Goal: Transaction & Acquisition: Obtain resource

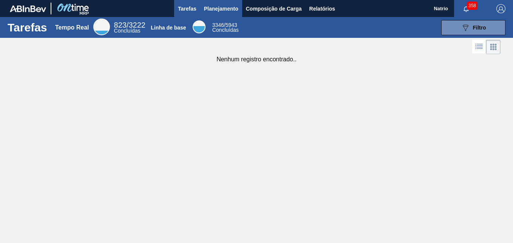
click at [210, 7] on span "Planejamento" at bounding box center [221, 8] width 34 height 9
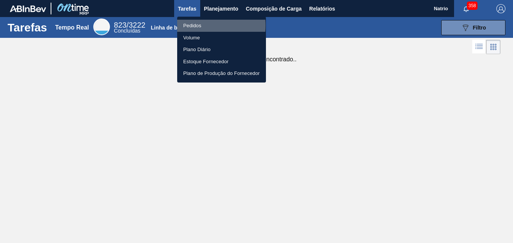
drag, startPoint x: 196, startPoint y: 25, endPoint x: 215, endPoint y: 37, distance: 22.7
click at [196, 25] on li "Pedidos" at bounding box center [221, 26] width 89 height 12
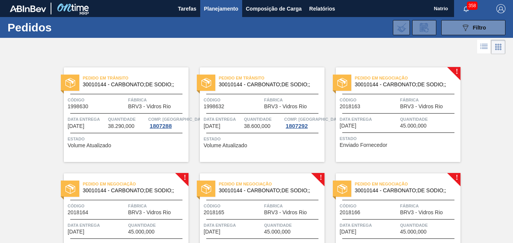
drag, startPoint x: 457, startPoint y: 70, endPoint x: 389, endPoint y: 55, distance: 70.2
click at [376, 49] on div at bounding box center [256, 47] width 513 height 18
click at [459, 72] on div "Pedido em Negociação 30010144 - CARBONATO;DE SODIO;; Código 2018163 Fábrica BRV…" at bounding box center [398, 114] width 125 height 94
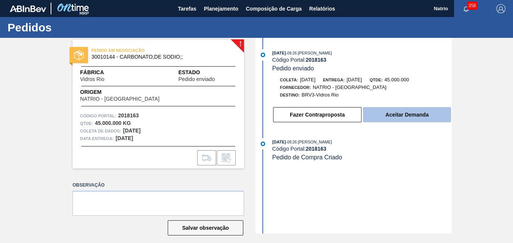
click at [393, 116] on button "Aceitar Demanda" at bounding box center [407, 114] width 88 height 15
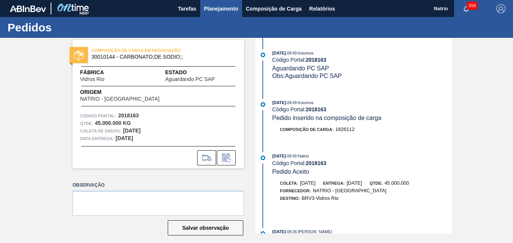
click at [226, 10] on span "Planejamento" at bounding box center [221, 8] width 34 height 9
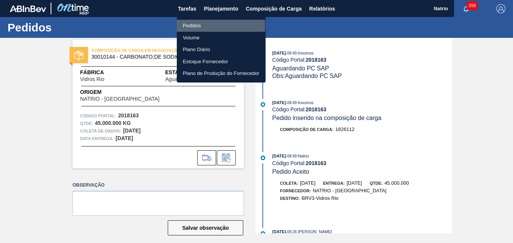
click at [192, 26] on li "Pedidos" at bounding box center [221, 26] width 89 height 12
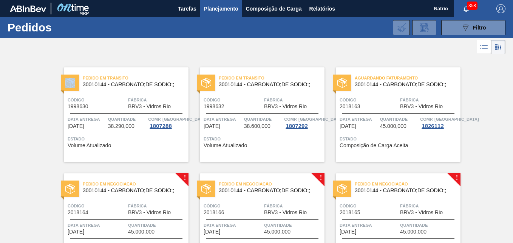
drag, startPoint x: 511, startPoint y: 24, endPoint x: 512, endPoint y: 41, distance: 17.4
click at [512, 41] on main "Tarefas Planejamento Composição de Carga Relatórios Natrio 358 Marcar todas com…" at bounding box center [256, 121] width 513 height 243
click at [185, 179] on div "Pedido em Negociação 30010144 - CARBONATO;DE SODIO;;" at bounding box center [126, 185] width 125 height 13
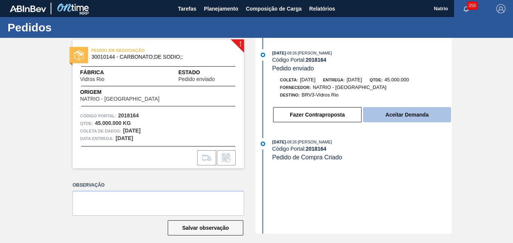
click at [413, 121] on button "Aceitar Demanda" at bounding box center [407, 114] width 88 height 15
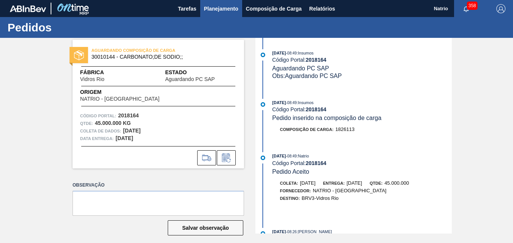
click at [216, 8] on span "Planejamento" at bounding box center [221, 8] width 34 height 9
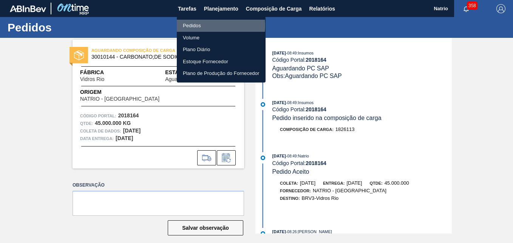
click at [192, 25] on li "Pedidos" at bounding box center [221, 26] width 89 height 12
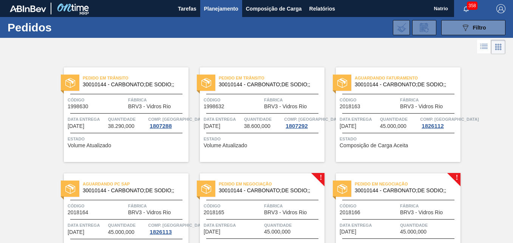
click at [322, 177] on div "Pedido em Negociação 30010144 - CARBONATO;DE SODIO;; Código 2018165 Fábrica BRV…" at bounding box center [262, 220] width 125 height 94
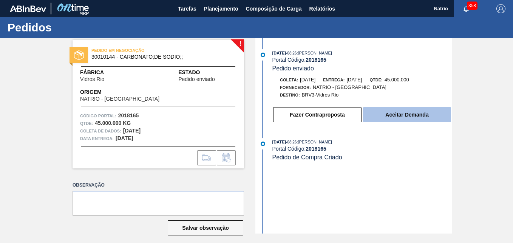
click at [376, 113] on button "Aceitar Demanda" at bounding box center [407, 114] width 88 height 15
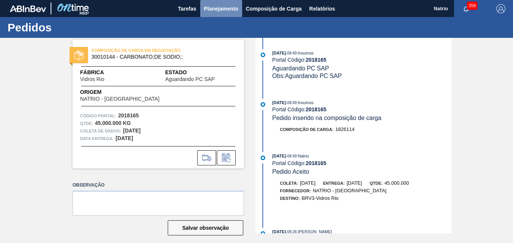
click at [226, 13] on button "Planejamento" at bounding box center [221, 8] width 42 height 17
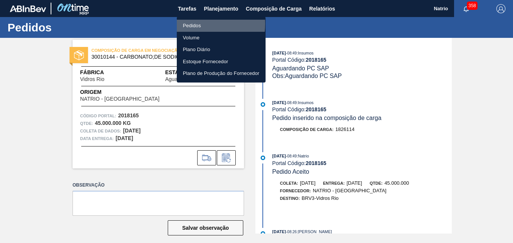
click at [190, 24] on li "Pedidos" at bounding box center [221, 26] width 89 height 12
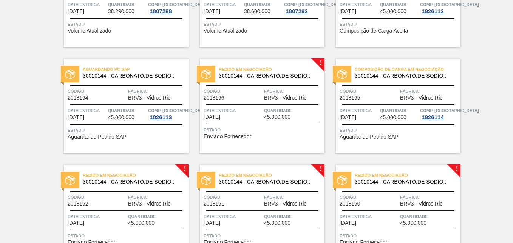
scroll to position [120, 0]
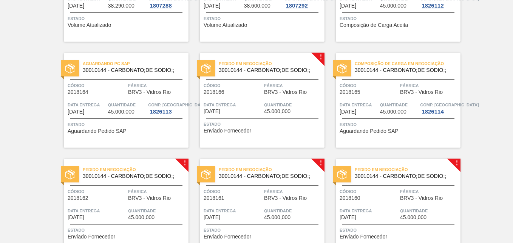
click at [319, 58] on div "Pedido em Negociação 30010144 - CARBONATO;DE SODIO;; Código 2018166 Fábrica BRV…" at bounding box center [262, 100] width 125 height 94
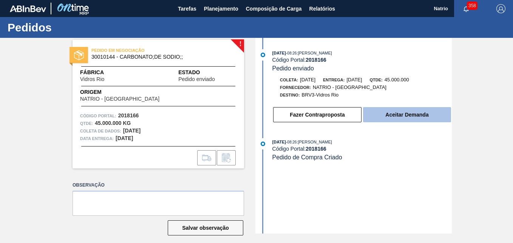
click at [390, 113] on button "Aceitar Demanda" at bounding box center [407, 114] width 88 height 15
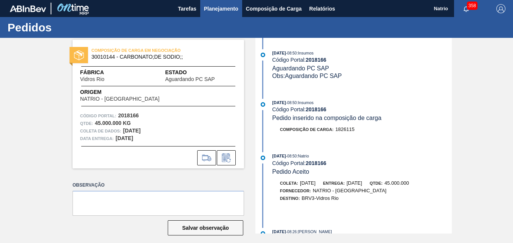
click at [218, 8] on span "Planejamento" at bounding box center [221, 8] width 34 height 9
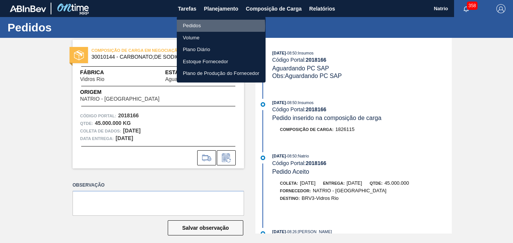
click at [202, 26] on li "Pedidos" at bounding box center [221, 26] width 89 height 12
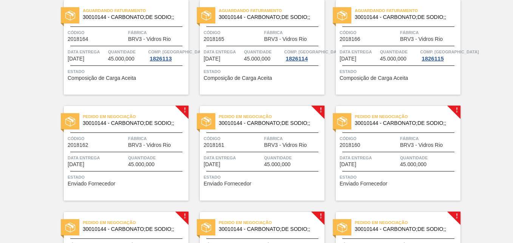
scroll to position [188, 0]
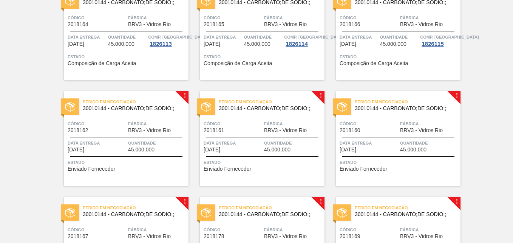
click at [182, 93] on div "Pedido em Negociação 30010144 - CARBONATO;DE SODIO;; Código 2018162 Fábrica BRV…" at bounding box center [126, 138] width 125 height 94
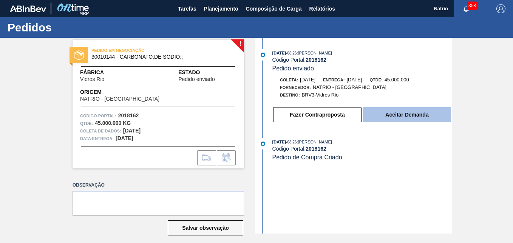
click at [406, 116] on button "Aceitar Demanda" at bounding box center [407, 114] width 88 height 15
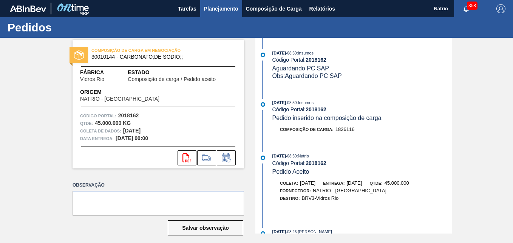
click at [219, 9] on span "Planejamento" at bounding box center [221, 8] width 34 height 9
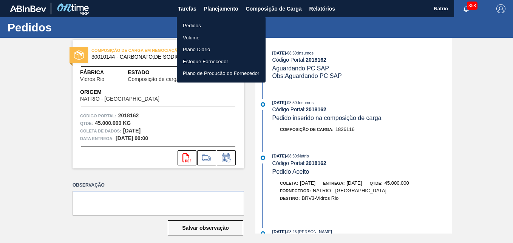
click at [203, 26] on li "Pedidos" at bounding box center [221, 26] width 89 height 12
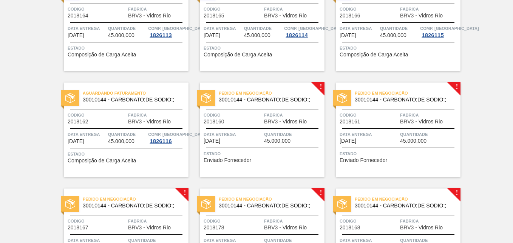
scroll to position [232, 0]
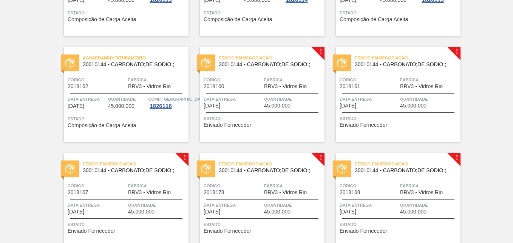
click at [321, 53] on div "Pedido em Negociação 30010144 - CARBONATO;DE SODIO;;" at bounding box center [262, 59] width 125 height 13
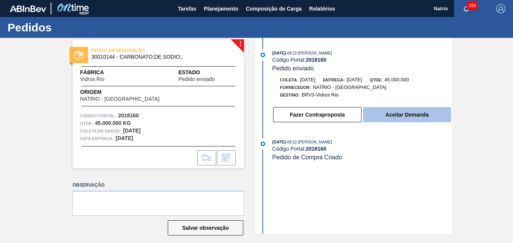
click at [396, 117] on button "Aceitar Demanda" at bounding box center [407, 114] width 88 height 15
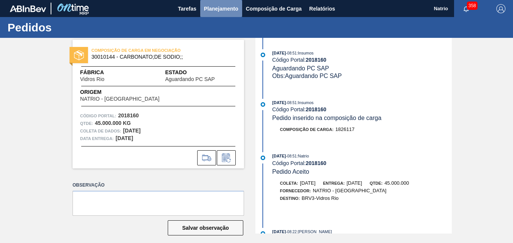
click at [215, 11] on span "Planejamento" at bounding box center [221, 8] width 34 height 9
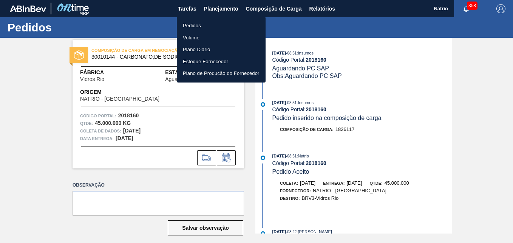
click at [198, 27] on li "Pedidos" at bounding box center [221, 26] width 89 height 12
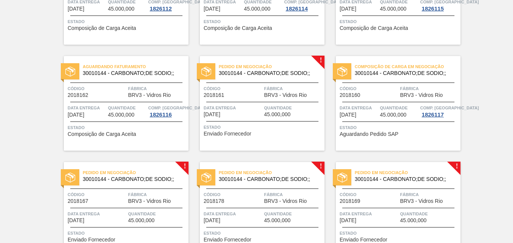
scroll to position [217, 0]
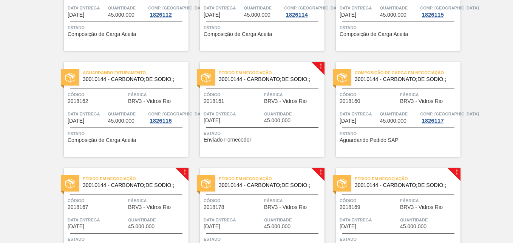
click at [320, 63] on div "Pedido em Negociação 30010144 - CARBONATO;DE SODIO;; Código 2018161 Fábrica BRV…" at bounding box center [262, 109] width 125 height 94
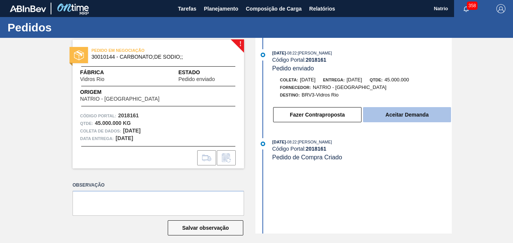
click at [410, 110] on button "Aceitar Demanda" at bounding box center [407, 114] width 88 height 15
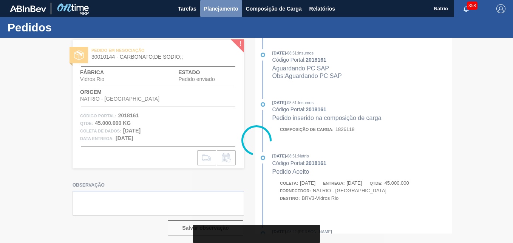
click at [214, 10] on span "Planejamento" at bounding box center [221, 8] width 34 height 9
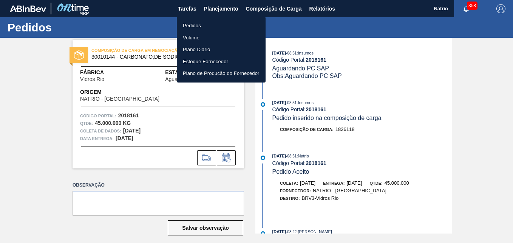
click at [198, 25] on li "Pedidos" at bounding box center [221, 26] width 89 height 12
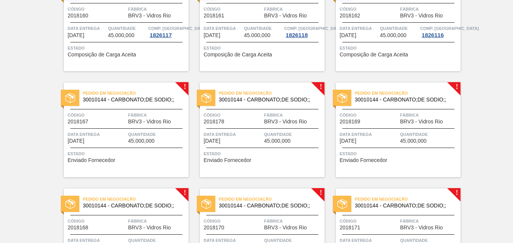
scroll to position [326, 0]
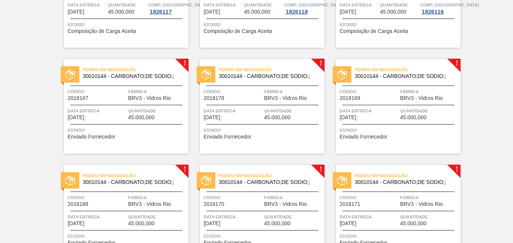
click at [186, 63] on div "Pedido em Negociação 30010144 - CARBONATO;DE SODIO;; Código 2018167 Fábrica BRV…" at bounding box center [126, 106] width 125 height 94
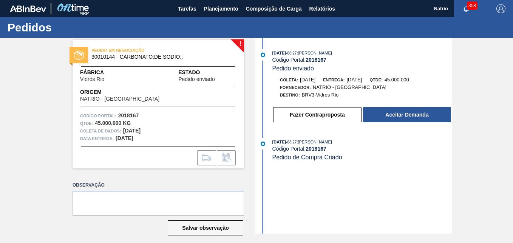
click at [345, 154] on div "[DATE] 08:27 : [PERSON_NAME] Código Portal: 2018167 Pedido de Compra Criado" at bounding box center [361, 149] width 179 height 23
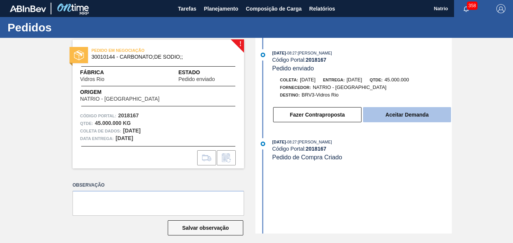
click at [396, 114] on button "Aceitar Demanda" at bounding box center [407, 114] width 88 height 15
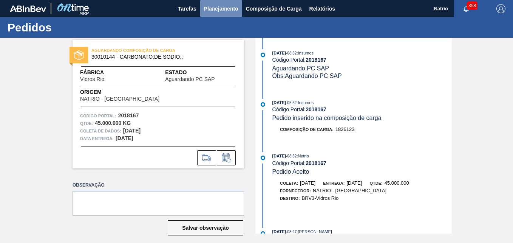
click at [219, 7] on span "Planejamento" at bounding box center [221, 8] width 34 height 9
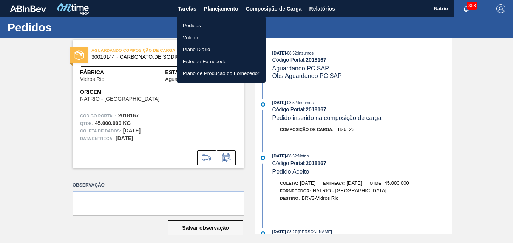
click at [191, 29] on li "Pedidos" at bounding box center [221, 26] width 89 height 12
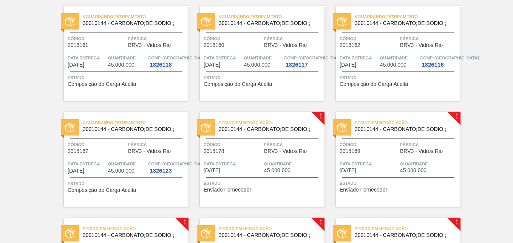
scroll to position [296, 0]
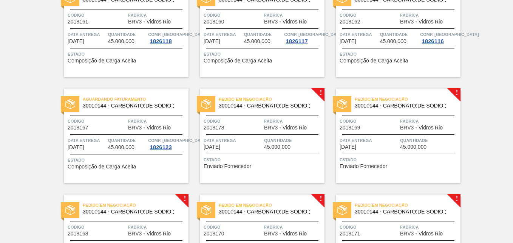
click at [318, 94] on div "Pedido em Negociação 30010144 - CARBONATO;DE SODIO;;" at bounding box center [262, 100] width 125 height 13
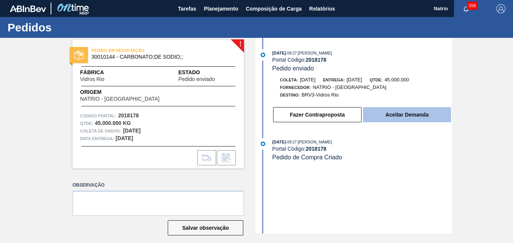
click at [415, 111] on button "Aceitar Demanda" at bounding box center [407, 114] width 88 height 15
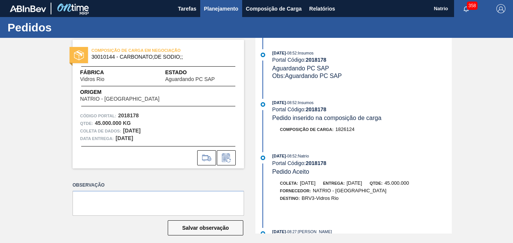
click at [217, 13] on button "Planejamento" at bounding box center [221, 8] width 42 height 17
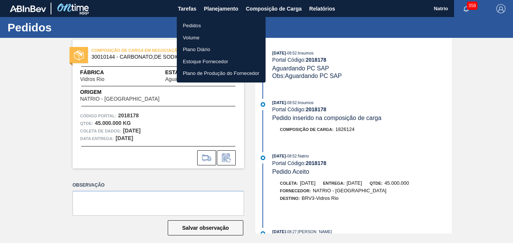
click at [203, 26] on li "Pedidos" at bounding box center [221, 26] width 89 height 12
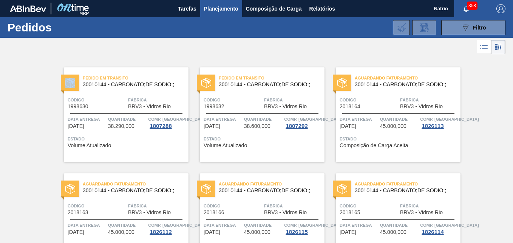
drag, startPoint x: 511, startPoint y: 24, endPoint x: 510, endPoint y: 49, distance: 25.4
click at [510, 49] on main "Tarefas Planejamento Composição de Carga Relatórios Natrio 358 Marcar todas com…" at bounding box center [256, 121] width 513 height 243
drag, startPoint x: 510, startPoint y: 49, endPoint x: 512, endPoint y: 15, distance: 34.0
click at [512, 15] on main "Tarefas Planejamento Composição de Carga Relatórios Natrio 358 Marcar todas com…" at bounding box center [256, 121] width 513 height 243
click at [316, 10] on span "Relatórios" at bounding box center [322, 8] width 26 height 9
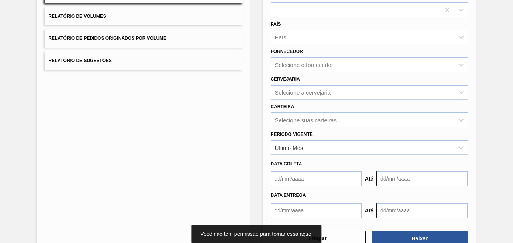
scroll to position [107, 0]
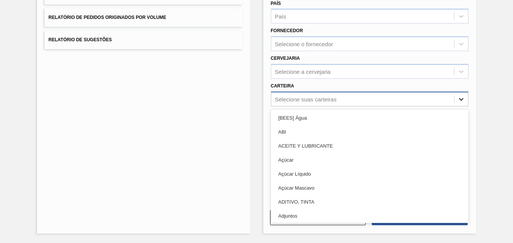
click at [463, 100] on icon at bounding box center [461, 99] width 8 height 8
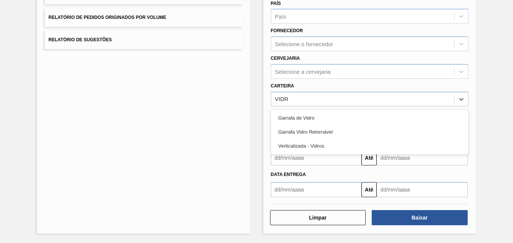
type input "VIDRO"
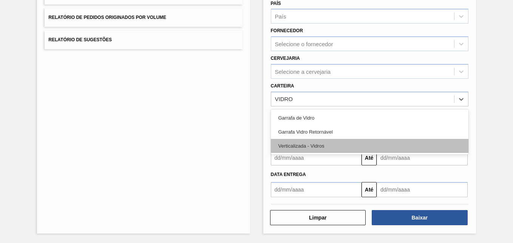
click at [302, 142] on div "Verticalizada - Vidros" at bounding box center [370, 146] width 198 height 14
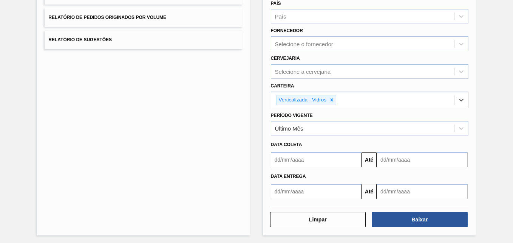
scroll to position [109, 0]
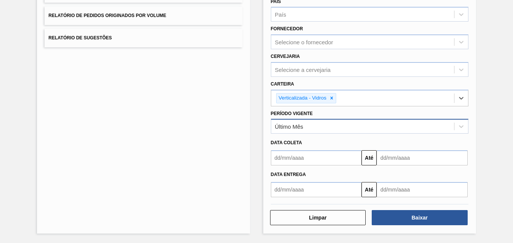
click at [332, 124] on div "Último Mês" at bounding box center [362, 126] width 183 height 11
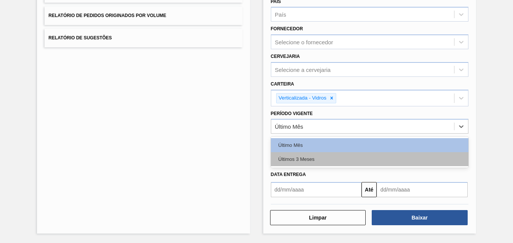
click at [311, 156] on div "Últimos 3 Meses" at bounding box center [370, 159] width 198 height 14
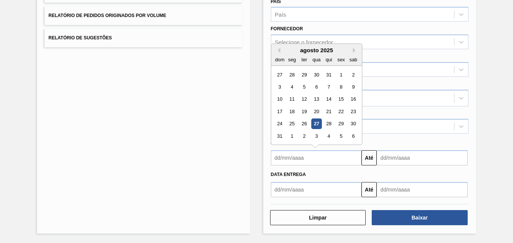
click at [301, 158] on input "text" at bounding box center [316, 157] width 91 height 15
click at [339, 76] on div "1" at bounding box center [341, 75] width 10 height 10
type input "[DATE]"
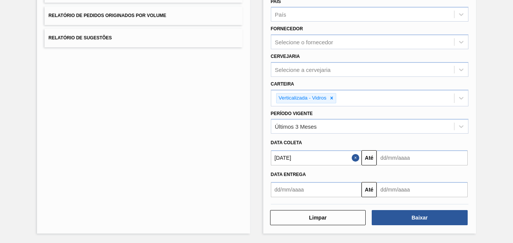
click at [389, 154] on input "text" at bounding box center [422, 157] width 91 height 15
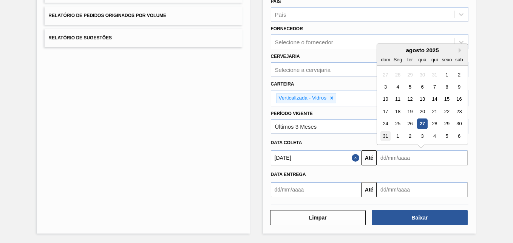
click at [386, 136] on div "31" at bounding box center [385, 136] width 10 height 10
type input "[DATE]"
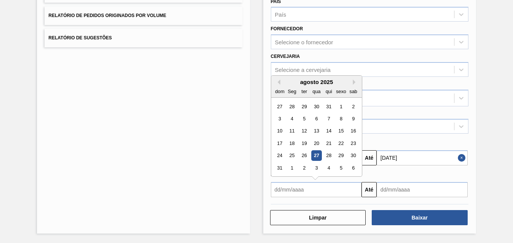
click at [274, 190] on input "text" at bounding box center [316, 189] width 91 height 15
click at [341, 105] on div "1" at bounding box center [341, 106] width 10 height 10
type input "[DATE]"
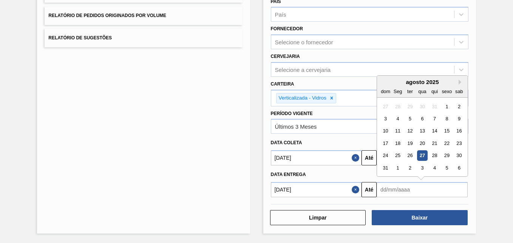
click at [382, 187] on input "text" at bounding box center [422, 189] width 91 height 15
click at [386, 166] on div "31" at bounding box center [385, 167] width 10 height 10
type input "[DATE]"
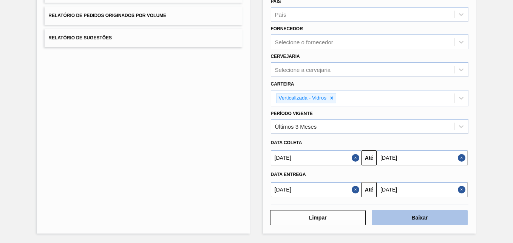
click at [414, 216] on button "Baixar" at bounding box center [420, 217] width 96 height 15
